Goal: Task Accomplishment & Management: Check status

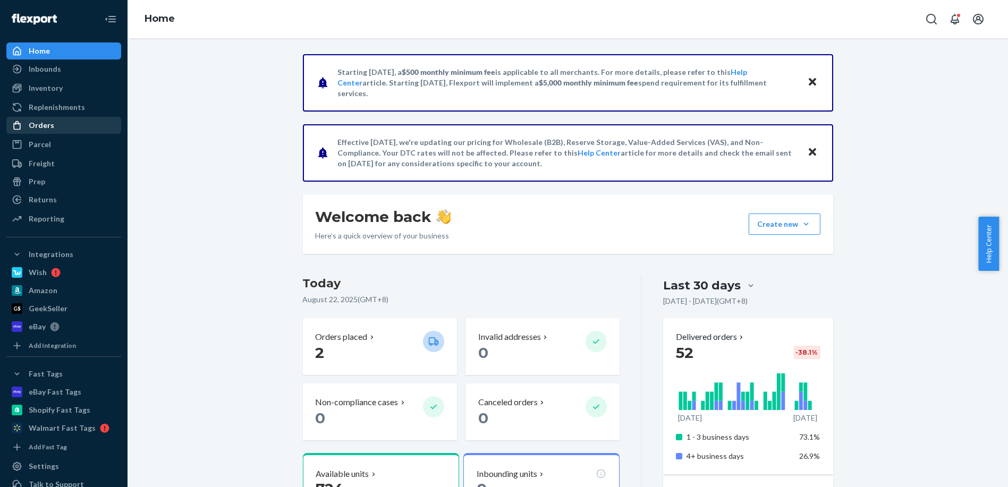
click at [48, 118] on div "Orders" at bounding box center [63, 125] width 113 height 15
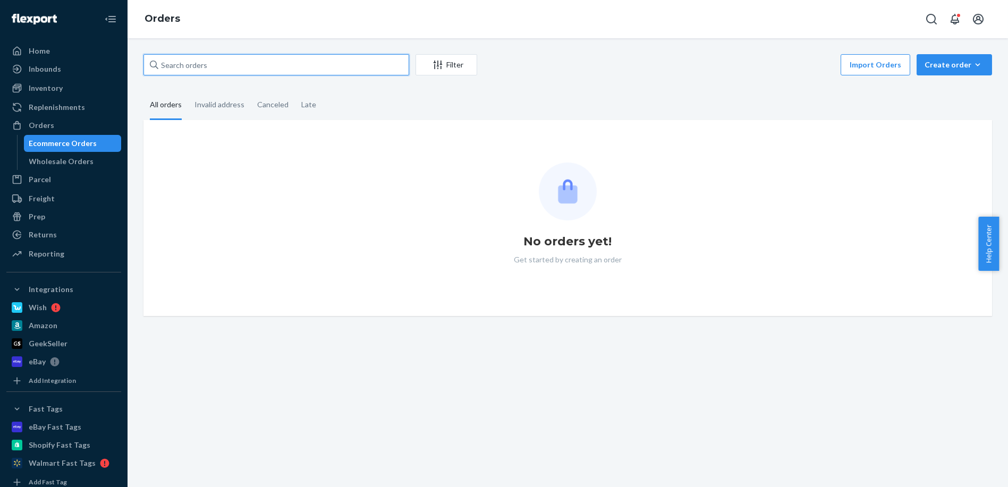
click at [232, 64] on input "text" at bounding box center [277, 64] width 266 height 21
paste input "[PERSON_NAME]"
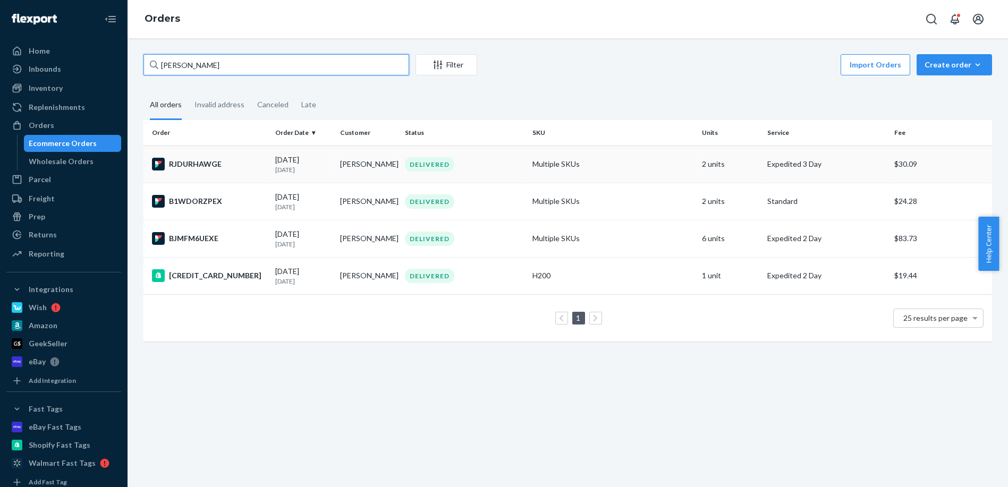
type input "[PERSON_NAME]"
click at [245, 165] on div "RJDURHAWGE" at bounding box center [209, 164] width 115 height 13
click at [941, 436] on div "[PERSON_NAME] Filter Import Orders Create order Ecommerce order Removal order A…" at bounding box center [568, 262] width 881 height 449
click at [313, 166] on p "[DATE]" at bounding box center [303, 169] width 56 height 9
click at [240, 217] on td "B1WDORZPEX" at bounding box center [208, 201] width 128 height 37
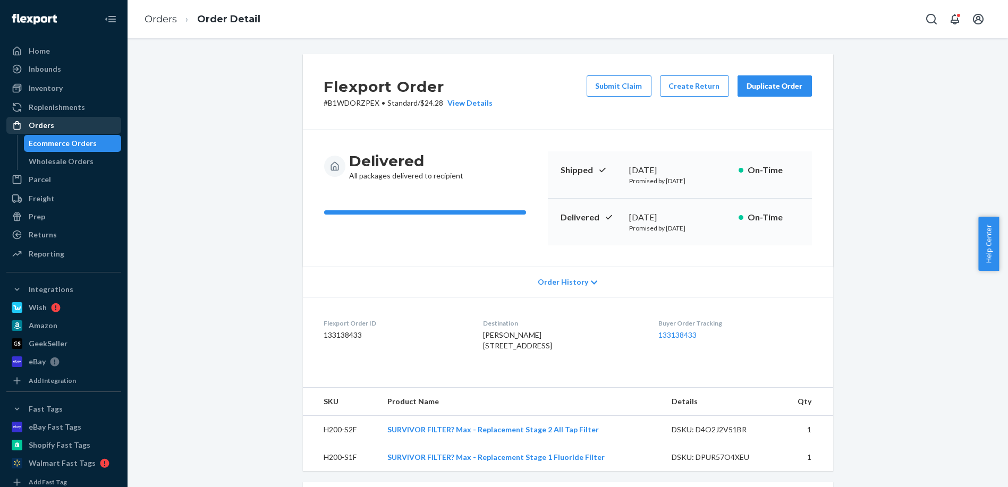
click at [55, 127] on div "Orders" at bounding box center [63, 125] width 113 height 15
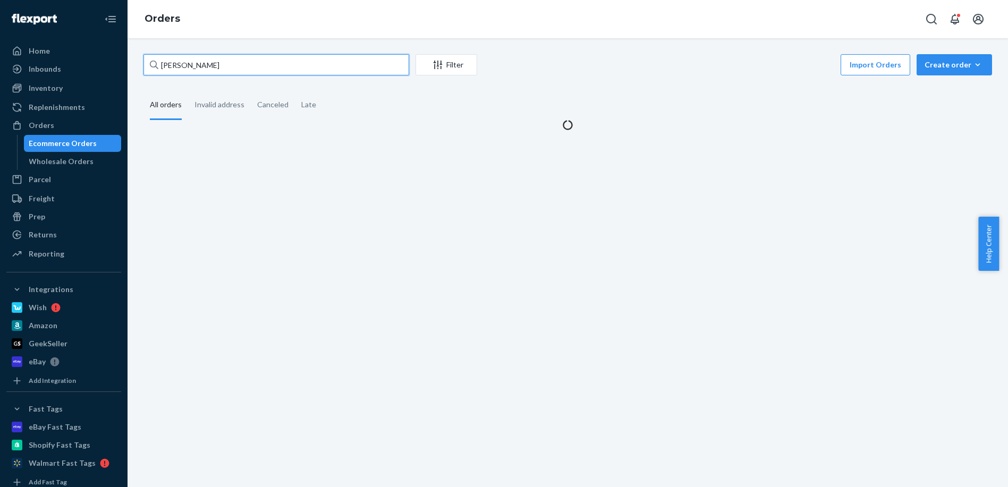
drag, startPoint x: 224, startPoint y: 66, endPoint x: 132, endPoint y: 79, distance: 92.3
click at [132, 79] on div "[PERSON_NAME] Filter Import Orders Create order Ecommerce order Removal order A…" at bounding box center [568, 262] width 881 height 449
paste input "[PERSON_NAME]"
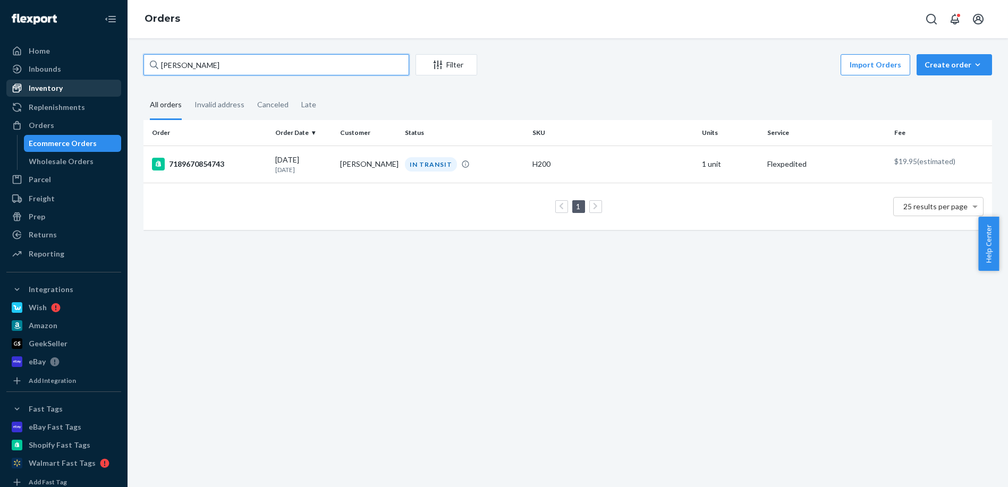
drag, startPoint x: 243, startPoint y: 61, endPoint x: 107, endPoint y: 90, distance: 138.5
click at [107, 90] on div "Home Inbounds Shipping Plans Problems Inventory Products Replenishments Orders …" at bounding box center [504, 243] width 1008 height 487
paste input "[PERSON_NAME]"
type input "[PERSON_NAME]"
click at [299, 173] on p "Today" at bounding box center [303, 169] width 56 height 9
